Goal: Check status: Check status

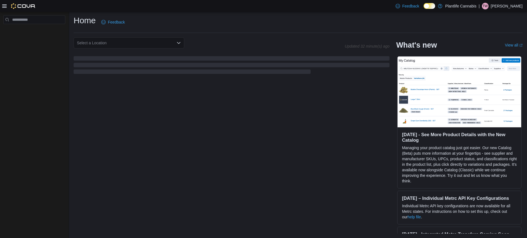
scroll to position [81, 0]
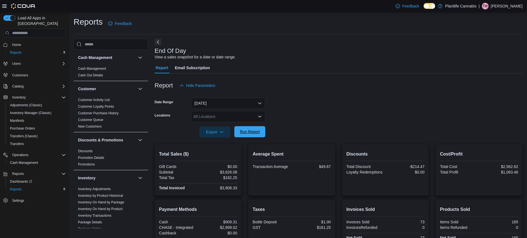
click at [255, 130] on span "Run Report" at bounding box center [250, 132] width 20 height 6
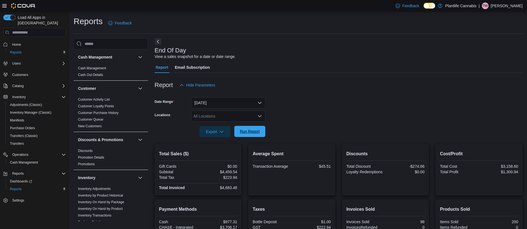
click at [253, 129] on span "Run Report" at bounding box center [250, 131] width 24 height 11
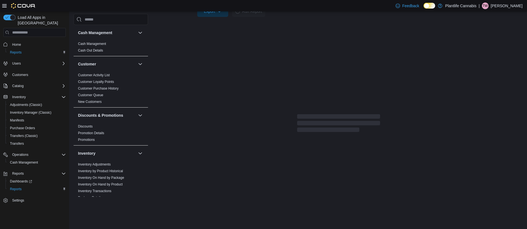
scroll to position [74, 0]
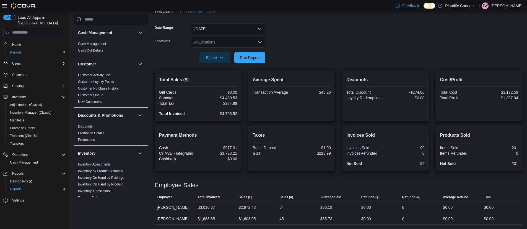
click at [248, 208] on div "$2,872.48" at bounding box center [247, 207] width 17 height 7
copy div "2,872.48"
click at [295, 208] on div "54" at bounding box center [297, 207] width 41 height 11
drag, startPoint x: 285, startPoint y: 208, endPoint x: 279, endPoint y: 208, distance: 6.1
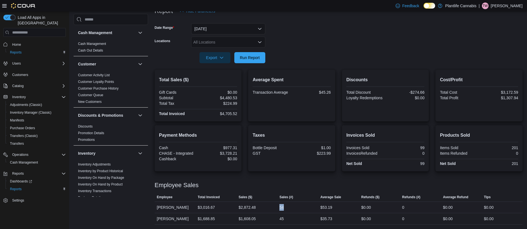
click at [279, 208] on div "54" at bounding box center [297, 207] width 41 height 11
click at [288, 207] on div "54" at bounding box center [297, 207] width 41 height 11
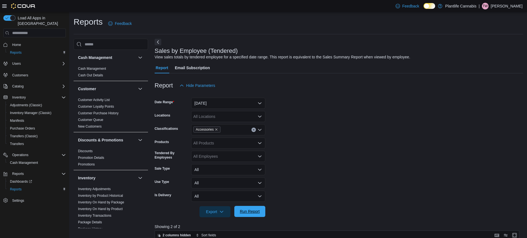
click at [259, 211] on span "Run Report" at bounding box center [250, 212] width 20 height 6
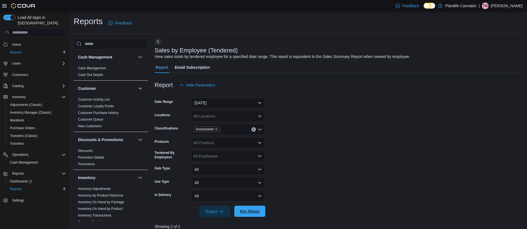
click at [256, 213] on span "Run Report" at bounding box center [250, 211] width 20 height 6
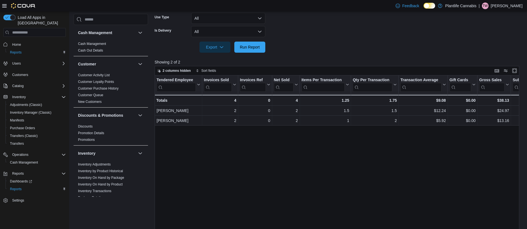
scroll to position [167, 0]
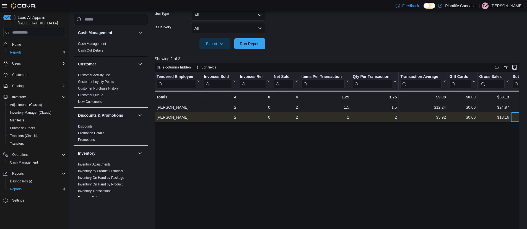
click at [515, 117] on div "$11.84" at bounding box center [525, 117] width 24 height 7
